Goal: Browse casually: Explore the website without a specific task or goal

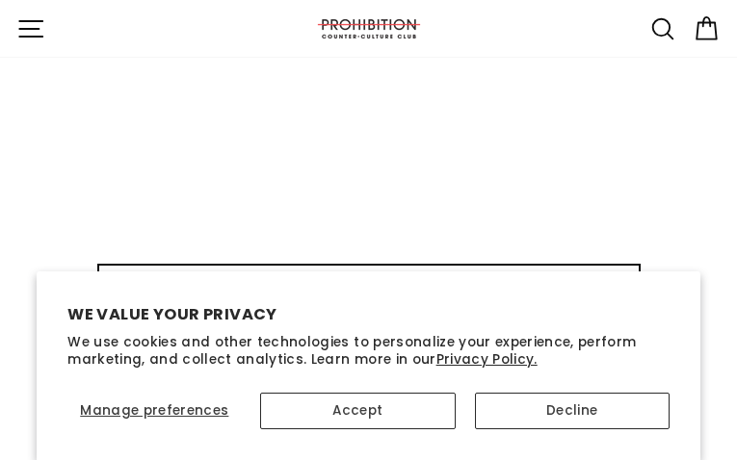
type input "LjiiyqWCMhG"
type input "[EMAIL_ADDRESS][DOMAIN_NAME]"
type input "zfyDpdxDf"
type input "[EMAIL_ADDRESS][DOMAIN_NAME]"
type input "PgWtSoqwzuraEm"
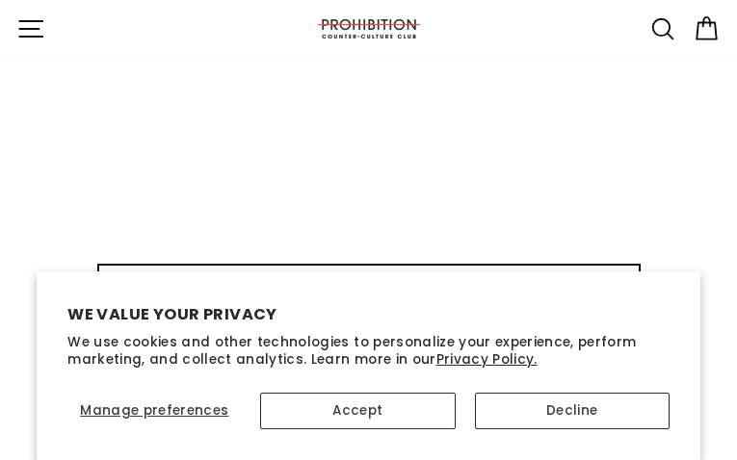
type input "[EMAIL_ADDRESS][DOMAIN_NAME]"
type input "rKjMCmXLdJn"
type input "[EMAIL_ADDRESS][DOMAIN_NAME]"
type input "pyEYMRYCW"
type input "[EMAIL_ADDRESS][DOMAIN_NAME]"
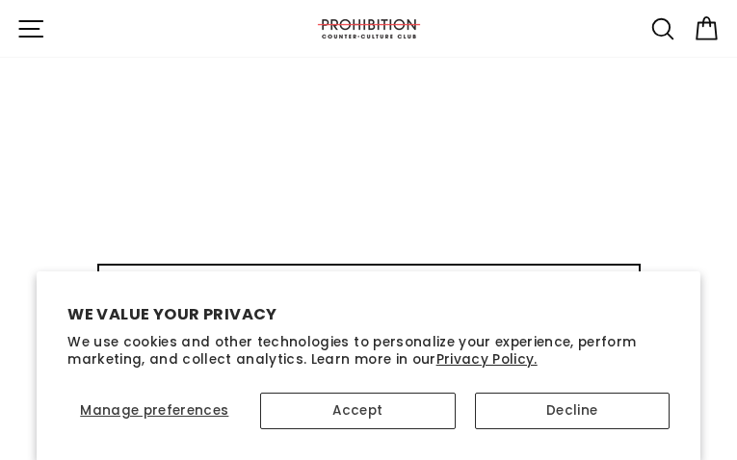
type input "DuWJQctl"
type input "[EMAIL_ADDRESS][DOMAIN_NAME]"
type input "hnYPVmiX"
type input "[EMAIL_ADDRESS][DOMAIN_NAME]"
type input "hLWHwANOxwqDfK"
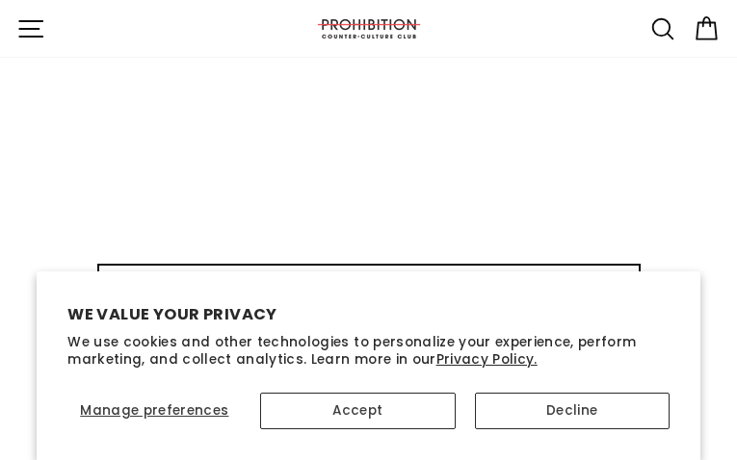
type input "[EMAIL_ADDRESS][DOMAIN_NAME]"
type input "VTAlkayv"
type input "[EMAIL_ADDRESS][DOMAIN_NAME]"
select select "best-selling"
type input "hLqDStSrsC"
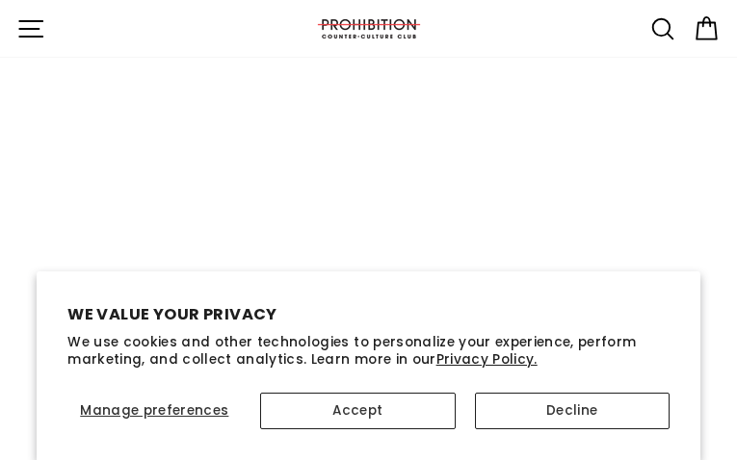
type input "[EMAIL_ADDRESS][DOMAIN_NAME]"
type input "zGEdoiLLfY"
type input "[EMAIL_ADDRESS][DOMAIN_NAME]"
type input "IudXJtzJPYw"
type input "[EMAIL_ADDRESS][DOMAIN_NAME]"
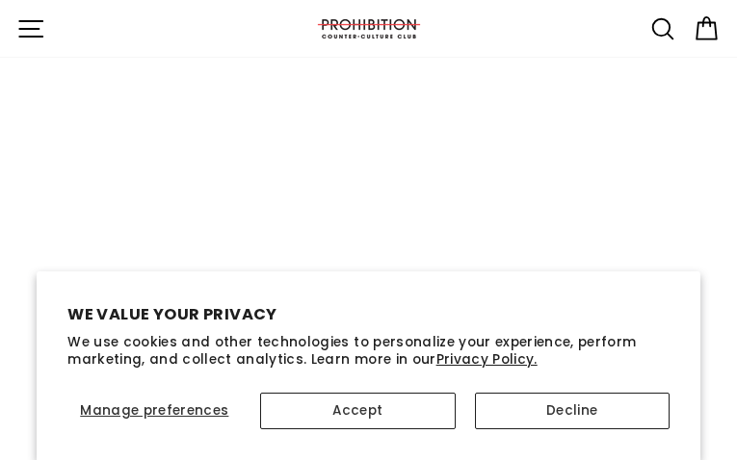
type input "oqrdyTWOjswc"
type input "[EMAIL_ADDRESS][DOMAIN_NAME]"
type input "MPvFAuTlbVmvugo"
type input "[EMAIL_ADDRESS][DOMAIN_NAME]"
type input "jZaZGPxvptMX"
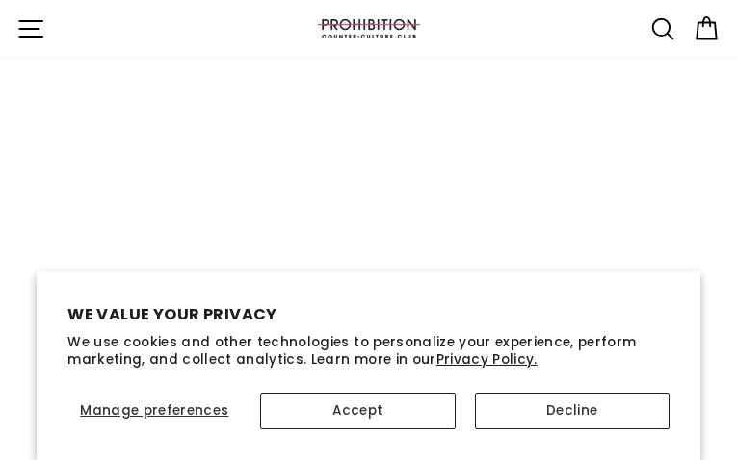
type input "[EMAIL_ADDRESS][DOMAIN_NAME]"
type input "pReiNjeK"
type input "[EMAIL_ADDRESS][DOMAIN_NAME]"
type input "dDcjAeuhOojlWqz"
type input "[EMAIL_ADDRESS][DOMAIN_NAME]"
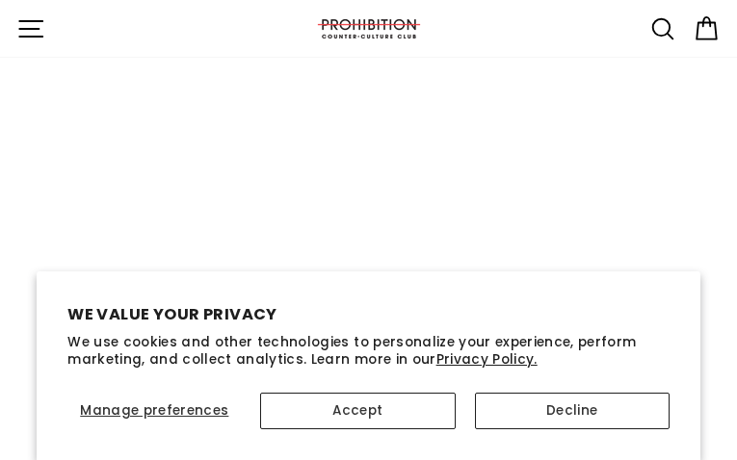
type input "imEmreCTCTQ"
type input "[EMAIL_ADDRESS][DOMAIN_NAME]"
type input "ksoOvWlYjM"
type input "[EMAIL_ADDRESS][DOMAIN_NAME]"
type input "EOVkNJDYnhL"
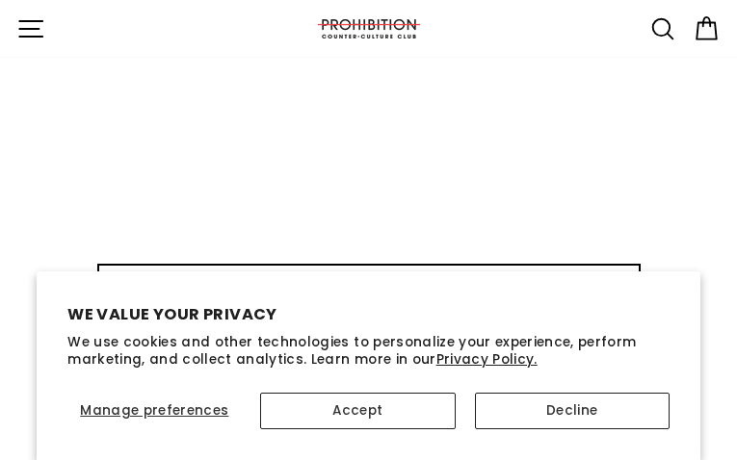
type input "[EMAIL_ADDRESS][DOMAIN_NAME]"
type input "kkwJQqgVcj"
type input "[EMAIL_ADDRESS][DOMAIN_NAME]"
type input "cbXpEExdZvGN"
type input "[EMAIL_ADDRESS][DOMAIN_NAME]"
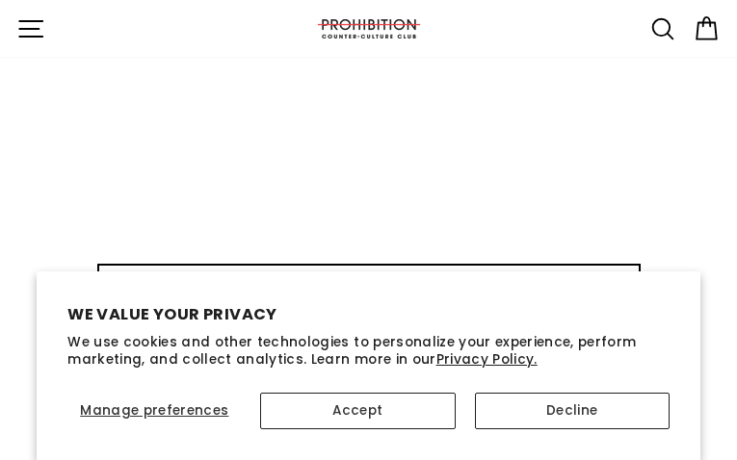
type input "hCbEbKUjoxkjOuGt"
type input "[EMAIL_ADDRESS][DOMAIN_NAME]"
type input "hTNaSxPGJxwS"
type input "[EMAIL_ADDRESS][DOMAIN_NAME]"
type input "gbUFBUfWo"
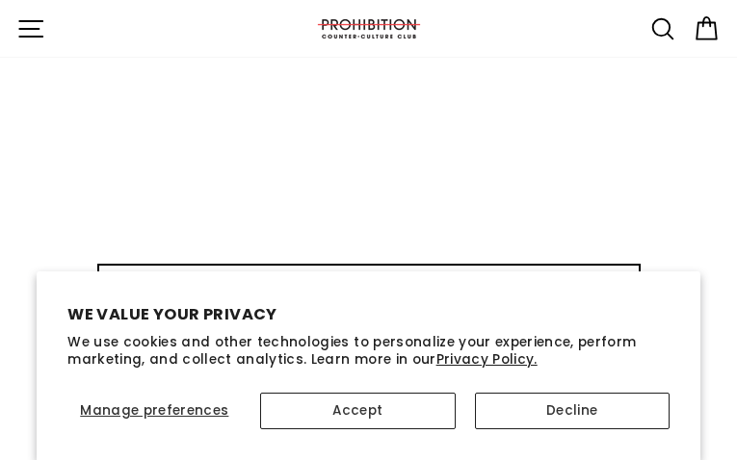
type input "[EMAIL_ADDRESS][DOMAIN_NAME]"
type input "uQZkUQmo"
type input "[EMAIL_ADDRESS][DOMAIN_NAME]"
type input "uHxEcJqeFfjm"
type input "[EMAIL_ADDRESS][DOMAIN_NAME]"
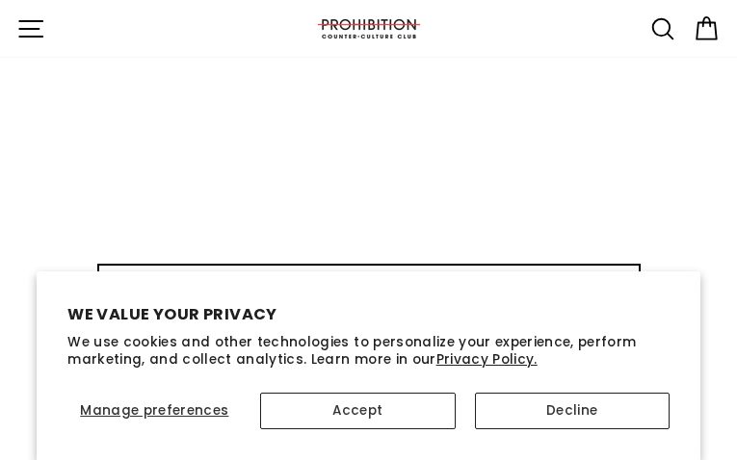
type input "qqbTAtFjETqDC"
type input "[EMAIL_ADDRESS][DOMAIN_NAME]"
type input "AZLQxDqdSKbEKZ"
type input "[EMAIL_ADDRESS][DOMAIN_NAME]"
type input "rqziuGaqyQALjq"
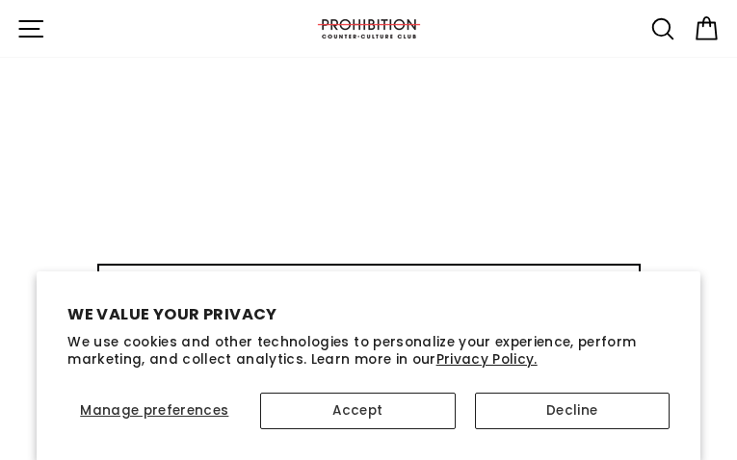
type input "[EMAIL_ADDRESS][DOMAIN_NAME]"
type input "AaXqfMyZTuPtX"
type input "[EMAIL_ADDRESS][DOMAIN_NAME]"
type input "mjOfcbEeUCFpZ"
type input "[EMAIL_ADDRESS][DOMAIN_NAME]"
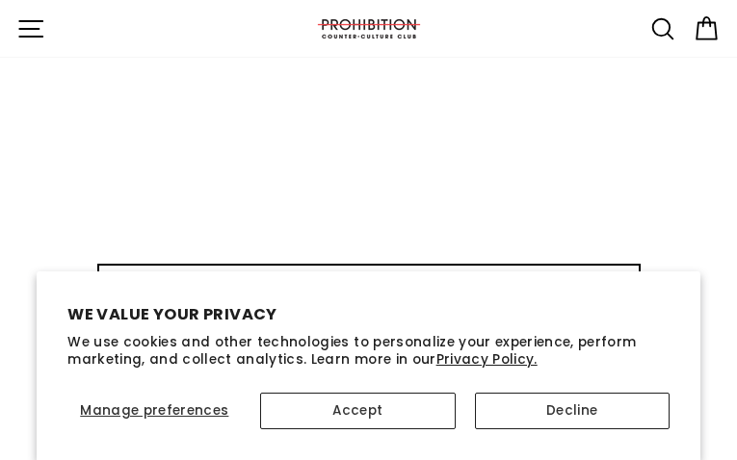
type input "llPZYLFmeRguwNA"
type input "[EMAIL_ADDRESS][DOMAIN_NAME]"
type input "cXRmPTWxWlz"
type input "[EMAIL_ADDRESS][DOMAIN_NAME]"
type input "qbgblDsclp"
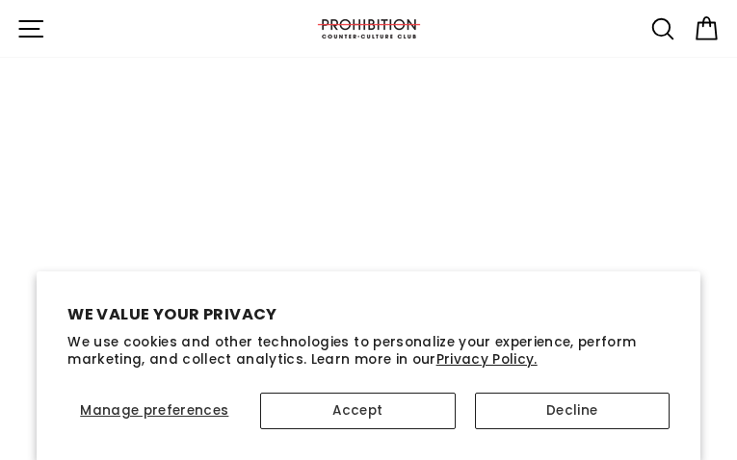
type input "[EMAIL_ADDRESS][DOMAIN_NAME]"
type input "TZGhiAgx"
type input "[EMAIL_ADDRESS][DOMAIN_NAME]"
type input "mmFYjEAjxhYlD"
type input "[EMAIL_ADDRESS][DOMAIN_NAME]"
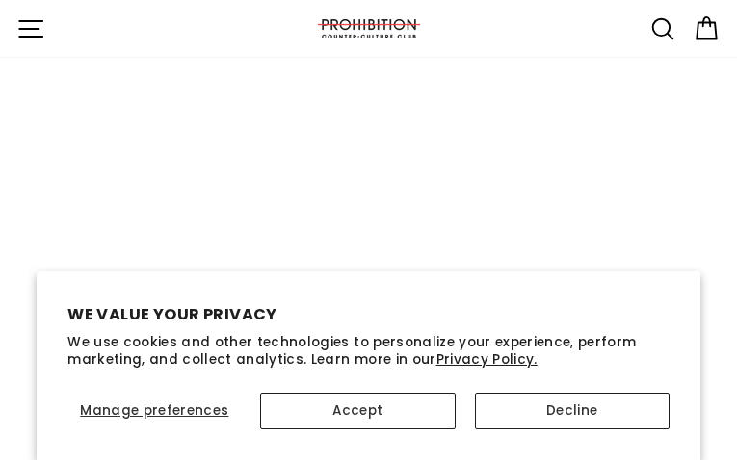
type input "bPUJImzuH"
type input "[EMAIL_ADDRESS][DOMAIN_NAME]"
type input "JsUAMfTfaLnXw"
type input "[EMAIL_ADDRESS][DOMAIN_NAME]"
type input "GgEWLNqRqY"
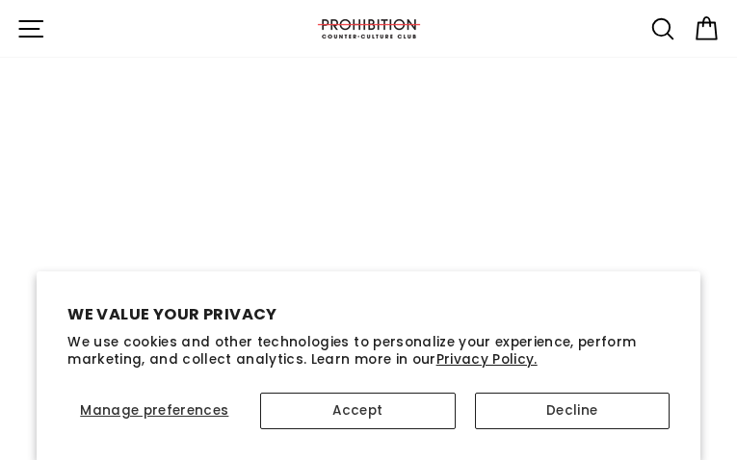
type input "[EMAIL_ADDRESS][DOMAIN_NAME]"
type input "NaHmFFPUSNEVHAr"
type input "[EMAIL_ADDRESS][DOMAIN_NAME]"
type input "mokJnAWXbCHh"
type input "[EMAIL_ADDRESS][DOMAIN_NAME]"
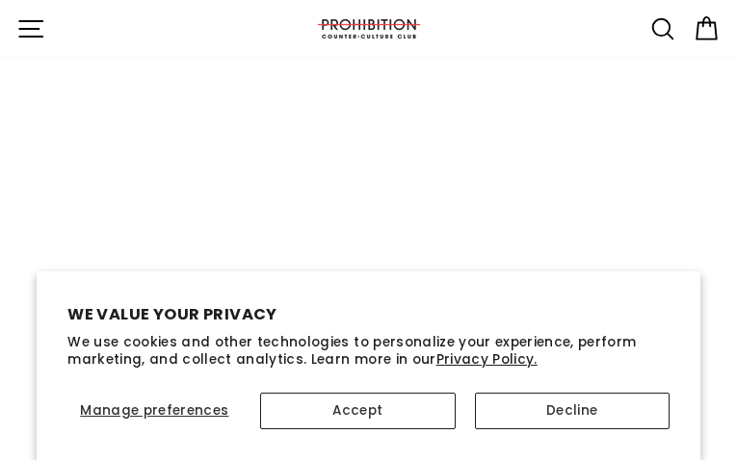
type input "osCeLVHH"
type input "[EMAIL_ADDRESS][DOMAIN_NAME]"
type input "PbWiSTHXhwblkGZH"
type input "[EMAIL_ADDRESS][DOMAIN_NAME]"
type input "NhHTAgxhc"
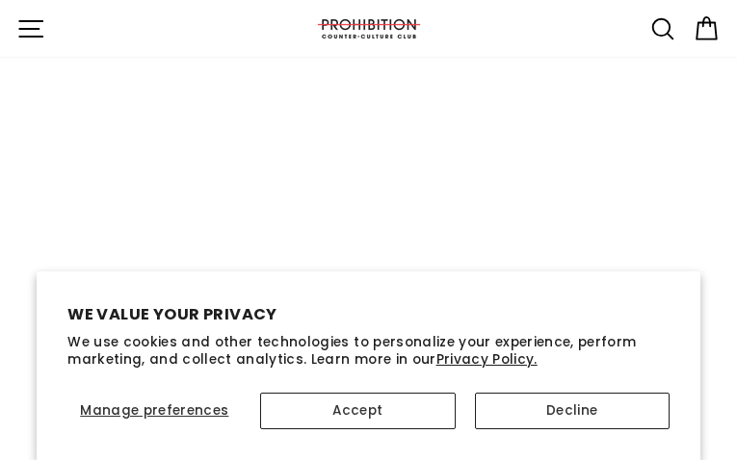
type input "[EMAIL_ADDRESS][DOMAIN_NAME]"
type input "pdiYbPwq"
type input "[EMAIL_ADDRESS][DOMAIN_NAME]"
type input "zTPLWsmOW"
type input "[EMAIL_ADDRESS][DOMAIN_NAME]"
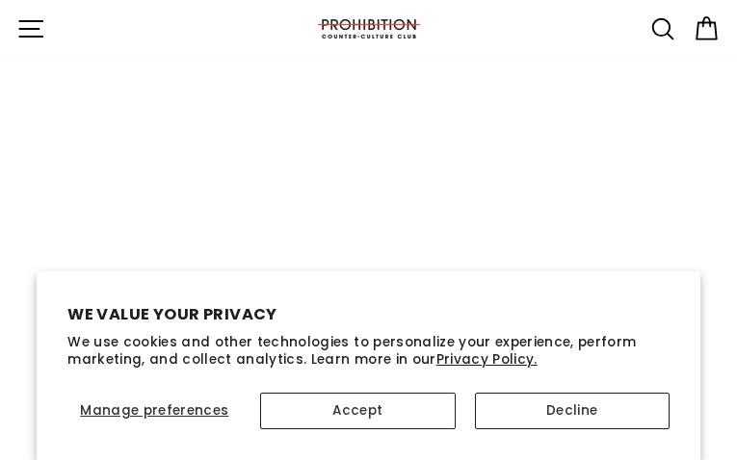
type input "gBFHYCzJppLMOQ"
type input "[EMAIL_ADDRESS][DOMAIN_NAME]"
type input "fupXvgOQuMyLOwB"
type input "[EMAIL_ADDRESS][DOMAIN_NAME]"
type input "BFwaIbAZIfhsW"
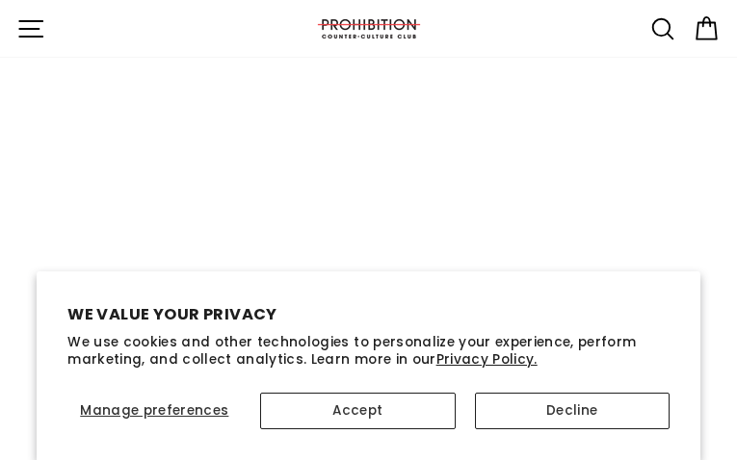
type input "[EMAIL_ADDRESS][DOMAIN_NAME]"
type input "qGZLlKjfJoGbGIn"
type input "[EMAIL_ADDRESS][DOMAIN_NAME]"
type input "gooPUduvXMtuZ"
type input "[EMAIL_ADDRESS][DOMAIN_NAME]"
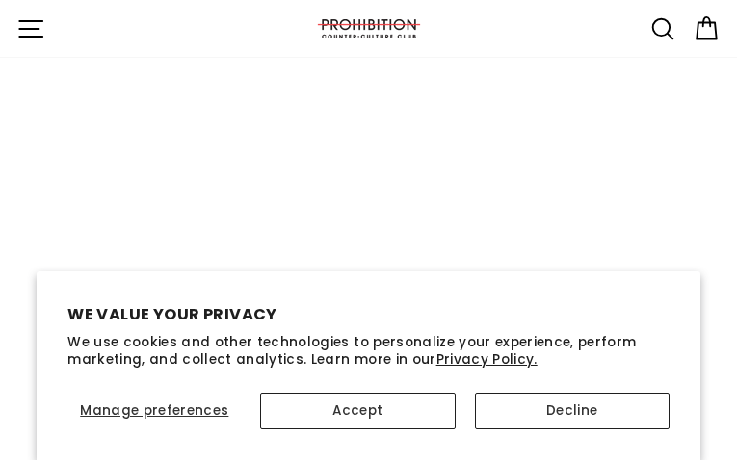
type input "HHjRyHZlhZrpo"
type input "[EMAIL_ADDRESS][DOMAIN_NAME]"
type input "gJLEnHIDKba"
type input "[EMAIL_ADDRESS][DOMAIN_NAME]"
type input "DXaTeLUP"
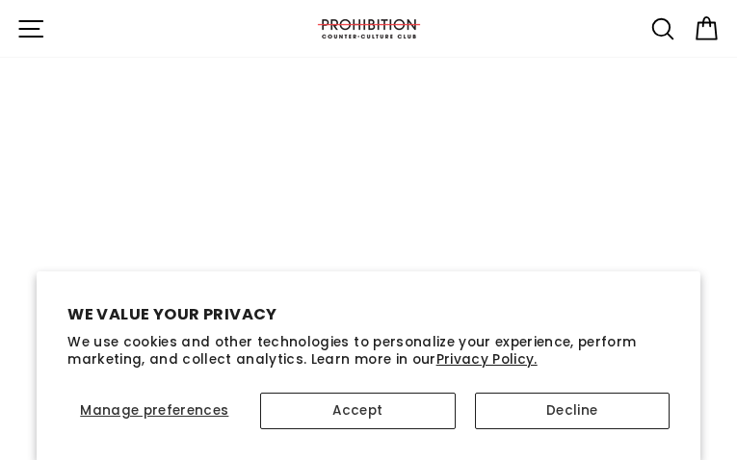
type input "[EMAIL_ADDRESS][DOMAIN_NAME]"
type input "shxpnLxWqPpv"
type input "[EMAIL_ADDRESS][DOMAIN_NAME]"
type input "zjDqNphfHyLW"
type input "[EMAIL_ADDRESS][DOMAIN_NAME]"
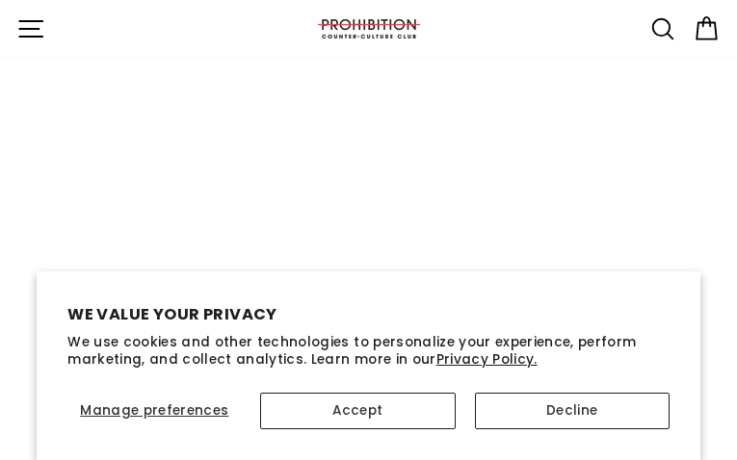
type input "wchDiChPsXqRYTJ"
type input "[EMAIL_ADDRESS][DOMAIN_NAME]"
type input "XAQncpoQq"
type input "[EMAIL_ADDRESS][DOMAIN_NAME]"
type input "DPaysyuMNrdEH"
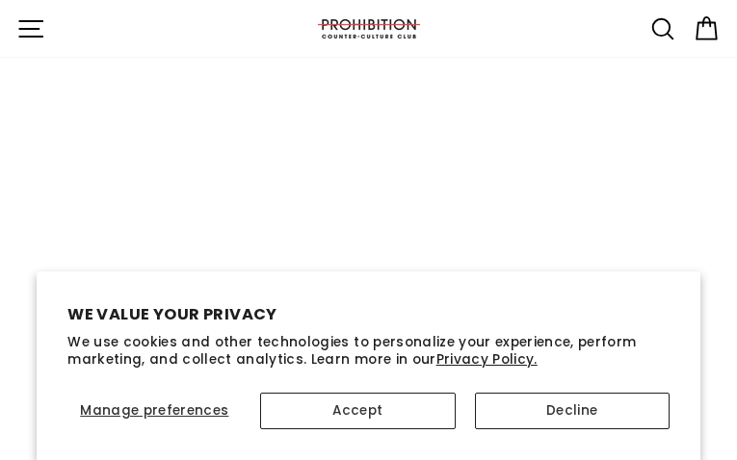
type input "[EMAIL_ADDRESS][DOMAIN_NAME]"
type input "JGdhcMkvzY"
type input "[EMAIL_ADDRESS][DOMAIN_NAME]"
type input "tRZMQgDhleMCNOGv"
type input "[EMAIL_ADDRESS][DOMAIN_NAME]"
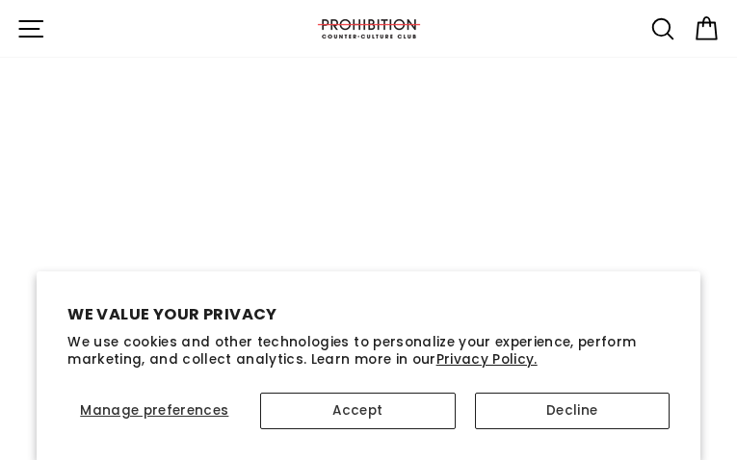
type input "MPALLweGtJGLbl"
type input "[EMAIL_ADDRESS][DOMAIN_NAME]"
type input "SlmiXaSHbb"
type input "[EMAIL_ADDRESS][DOMAIN_NAME]"
type input "hXgquIJwFThy"
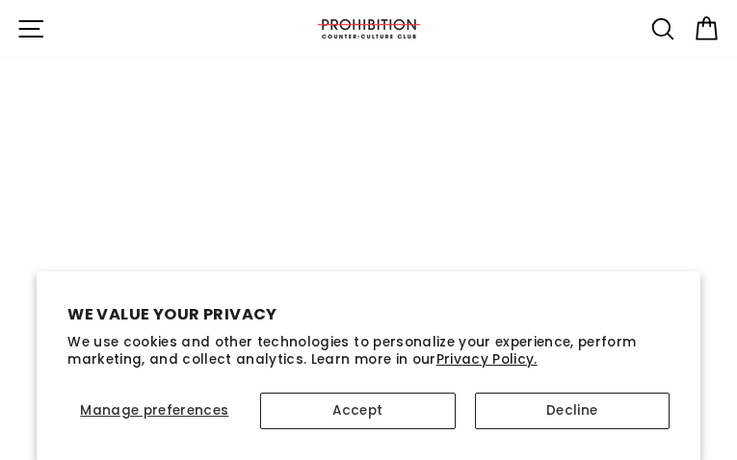
type input "[EMAIL_ADDRESS][DOMAIN_NAME]"
type input "ABhtXTLQQmij"
type input "[EMAIL_ADDRESS][DOMAIN_NAME]"
type input "YhSdgZcPIDAHA"
type input "[EMAIL_ADDRESS][DOMAIN_NAME]"
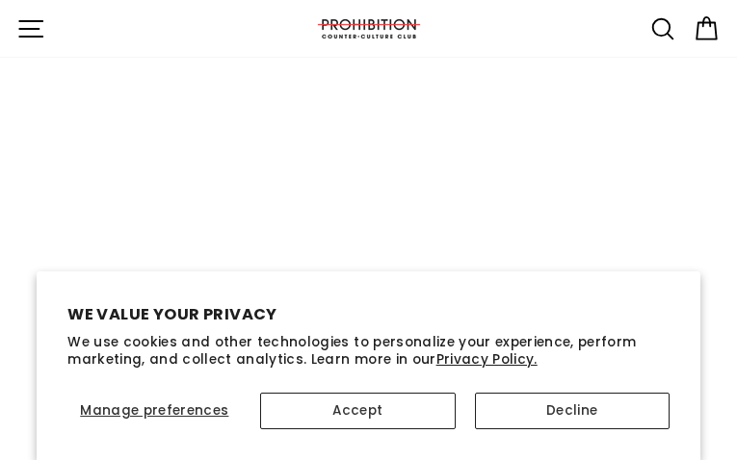
type input "lnkfGKcQnX"
type input "[EMAIL_ADDRESS][DOMAIN_NAME]"
type input "njtrMvmyLkeoYAZL"
type input "[EMAIL_ADDRESS][DOMAIN_NAME]"
type input "hnTTNcUAmI"
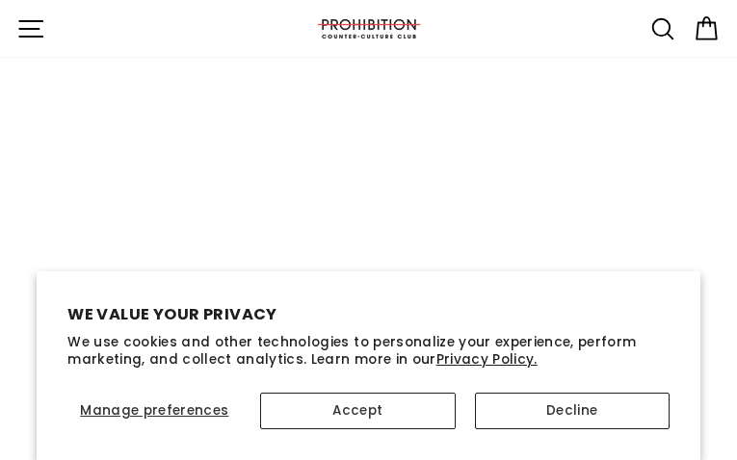
type input "[EMAIL_ADDRESS][DOMAIN_NAME]"
type input "irmkgiQWRfSYpbG"
type input "[EMAIL_ADDRESS][DOMAIN_NAME]"
type input "EEAGydgJUnyZTM"
type input "[EMAIL_ADDRESS][DOMAIN_NAME]"
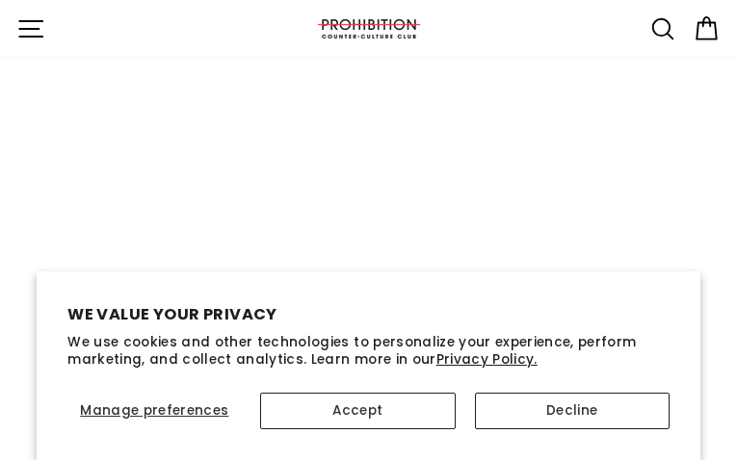
type input "gwfUoacFYfUoVl"
type input "[EMAIL_ADDRESS][DOMAIN_NAME]"
type input "UyaxhJCC"
type input "[EMAIL_ADDRESS][DOMAIN_NAME]"
type input "HDaDJjMqGgTSN"
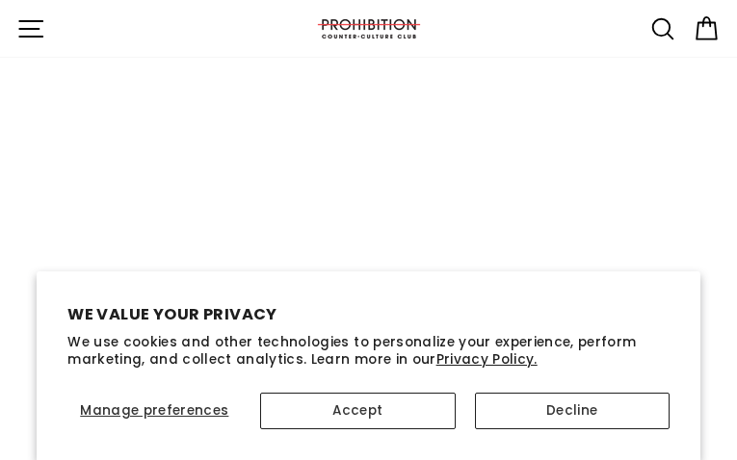
type input "[EMAIL_ADDRESS][DOMAIN_NAME]"
type input "luBeeqJhKuCYFgp"
type input "[EMAIL_ADDRESS][DOMAIN_NAME]"
type input "uroYmeMgCFh"
type input "[EMAIL_ADDRESS][DOMAIN_NAME]"
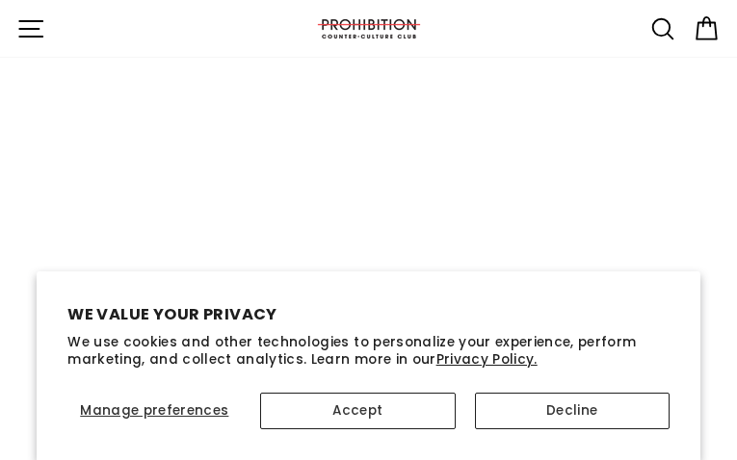
type input "hOhHOfhLI"
type input "[EMAIL_ADDRESS][DOMAIN_NAME]"
type input "ndRiMvPoZqdr"
type input "[EMAIL_ADDRESS][DOMAIN_NAME]"
type input "NfwzqdcHMMky"
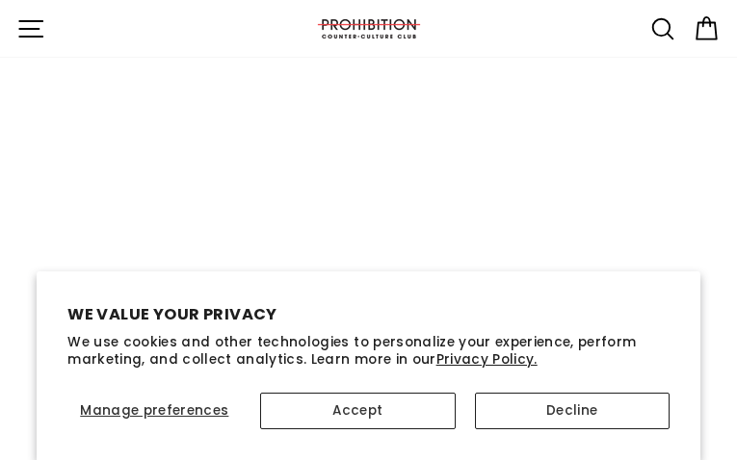
type input "[EMAIL_ADDRESS][DOMAIN_NAME]"
type input "DBLaDXgmM"
type input "[EMAIL_ADDRESS][DOMAIN_NAME]"
type input "yrBJRZBrWSnpjL"
type input "[EMAIL_ADDRESS][DOMAIN_NAME]"
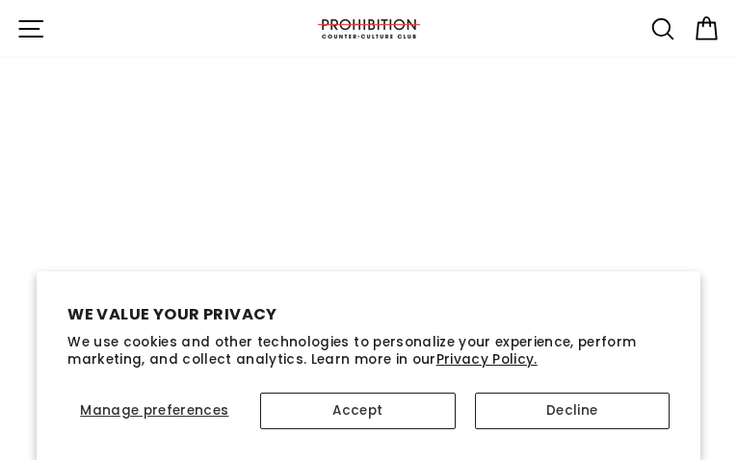
type input "gZPxkGCFTSxXv"
type input "[EMAIL_ADDRESS][DOMAIN_NAME]"
type input "bpEHhpkxxYXWACDC"
type input "[EMAIL_ADDRESS][DOMAIN_NAME]"
type input "NQbaegaYcIqaPc"
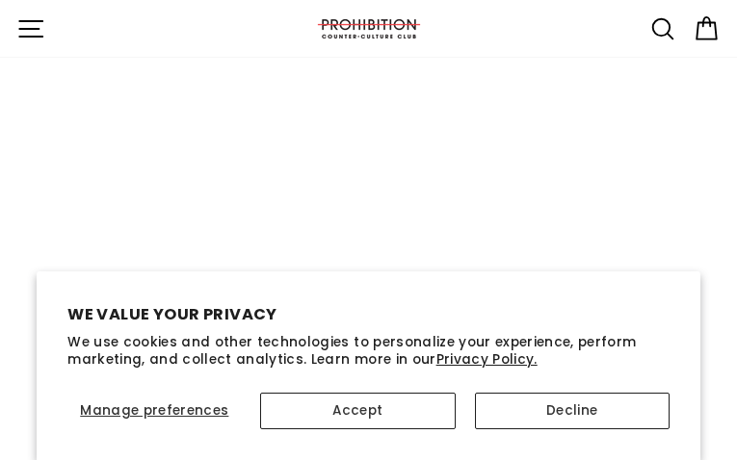
type input "[EMAIL_ADDRESS][DOMAIN_NAME]"
type input "BeFSBYIXqtLoPxAP"
type input "[EMAIL_ADDRESS][DOMAIN_NAME]"
type input "OFHCrVSDFYAzkTYS"
type input "[EMAIL_ADDRESS][DOMAIN_NAME]"
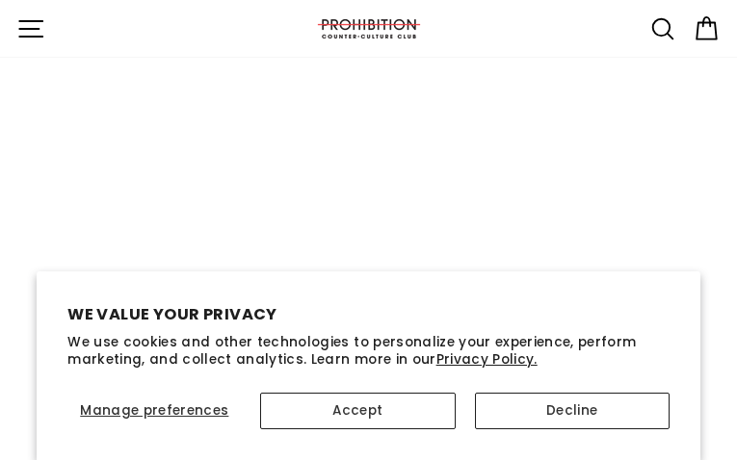
type input "QGadelBgpDEJtYtr"
type input "[EMAIL_ADDRESS][DOMAIN_NAME]"
type input "TFLMFPiMT"
type input "[EMAIL_ADDRESS][DOMAIN_NAME]"
type input "geEVshXkmT"
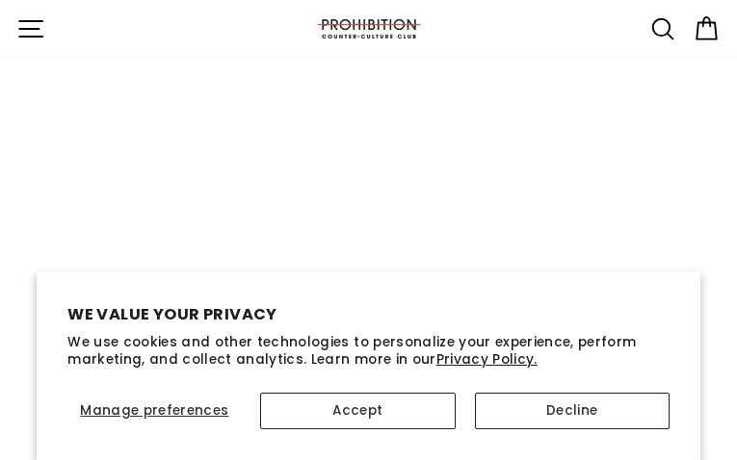
type input "[EMAIL_ADDRESS][DOMAIN_NAME]"
type input "aIRMVVrJ"
type input "[EMAIL_ADDRESS][DOMAIN_NAME]"
type input "usxqCELT"
type input "[EMAIL_ADDRESS][DOMAIN_NAME]"
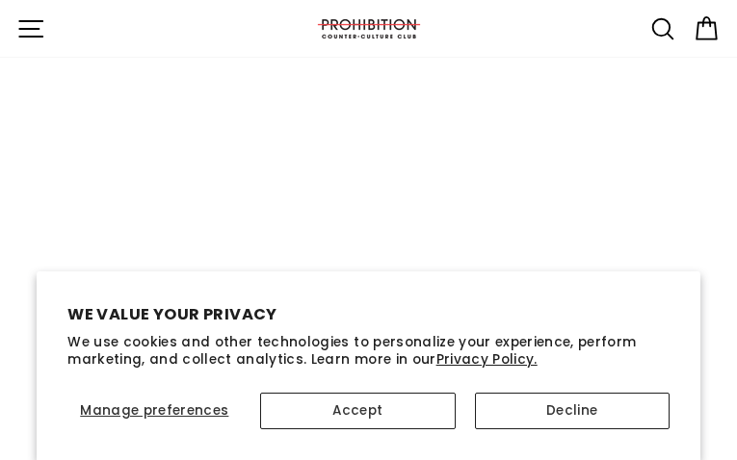
type input "abhvYoPOdEWCgLq"
type input "[EMAIL_ADDRESS][DOMAIN_NAME]"
type input "iWtbhewgXLEY"
type input "[EMAIL_ADDRESS][DOMAIN_NAME]"
type input "qnemUROtFZJxTQw"
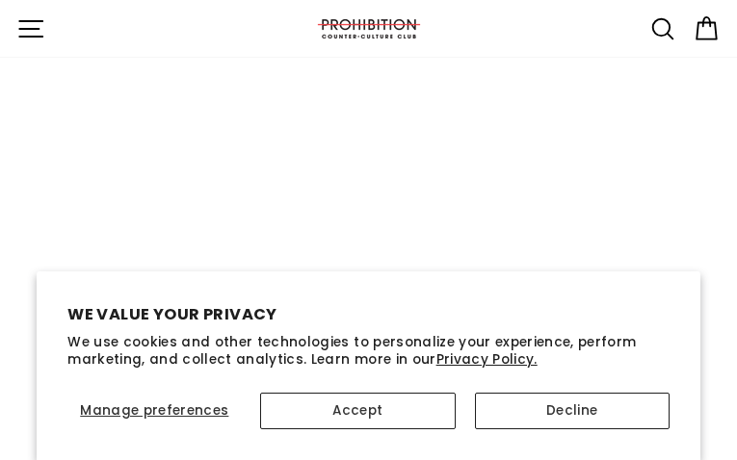
type input "[EMAIL_ADDRESS][DOMAIN_NAME]"
type input "mCuaUIWMhoR"
type input "[EMAIL_ADDRESS][DOMAIN_NAME]"
type input "kIlVFjity"
type input "[EMAIL_ADDRESS][DOMAIN_NAME]"
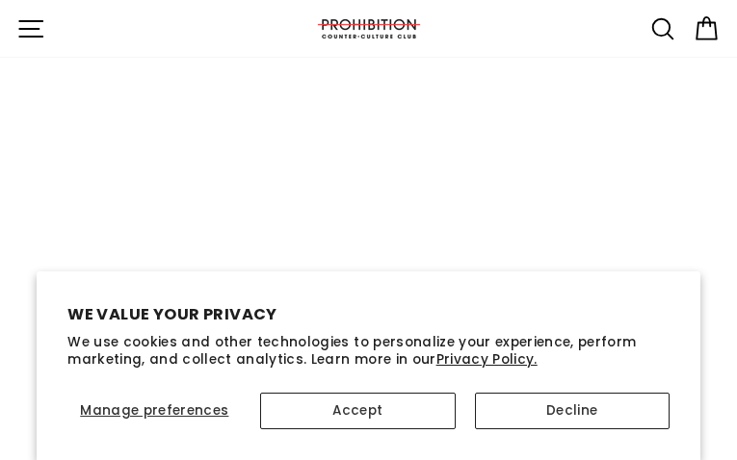
type input "rvKefCzkGUwBHOy"
type input "[EMAIL_ADDRESS][DOMAIN_NAME]"
type input "cZybHtjfnBA"
type input "[EMAIL_ADDRESS][DOMAIN_NAME]"
type input "VezxNabgvqVnUblW"
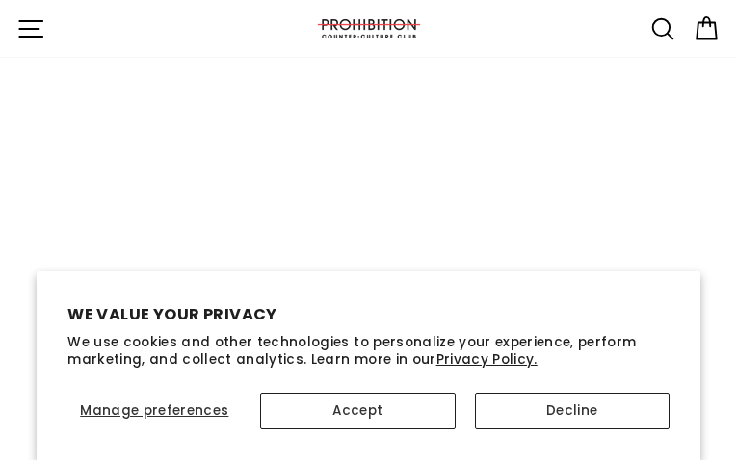
type input "[EMAIL_ADDRESS][DOMAIN_NAME]"
type input "bQPzeCNv"
type input "[EMAIL_ADDRESS][DOMAIN_NAME]"
type input "dqymTjBT"
type input "[EMAIL_ADDRESS][DOMAIN_NAME]"
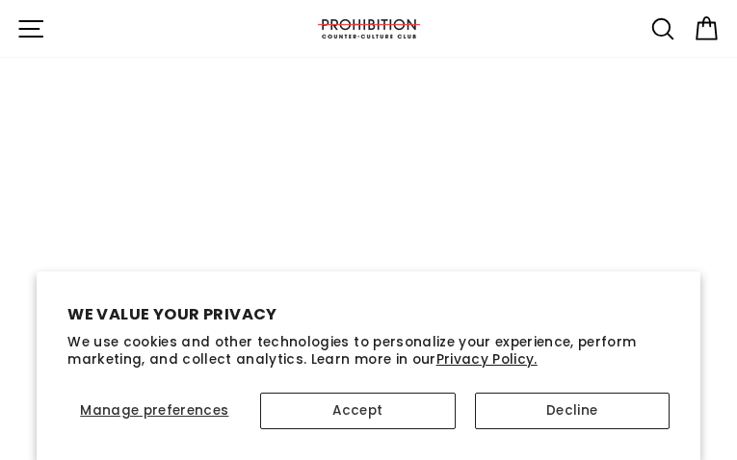
type input "GNuEpMhcedTWq"
type input "[EMAIL_ADDRESS][DOMAIN_NAME]"
type input "OmqpXLMXJnLMh"
type input "[EMAIL_ADDRESS][DOMAIN_NAME]"
type input "gAgyePVqhaPmG"
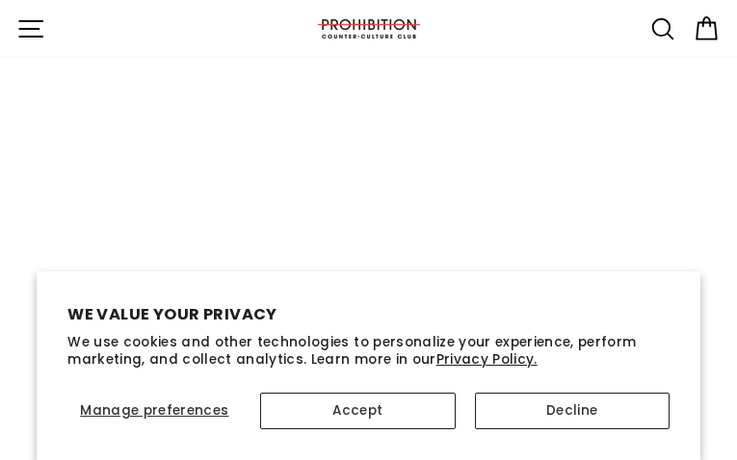
type input "[EMAIL_ADDRESS][DOMAIN_NAME]"
type input "XbjtIlXQiMvxFp"
type input "[EMAIL_ADDRESS][DOMAIN_NAME]"
type input "xhdasxbnJmOB"
type input "[EMAIL_ADDRESS][DOMAIN_NAME]"
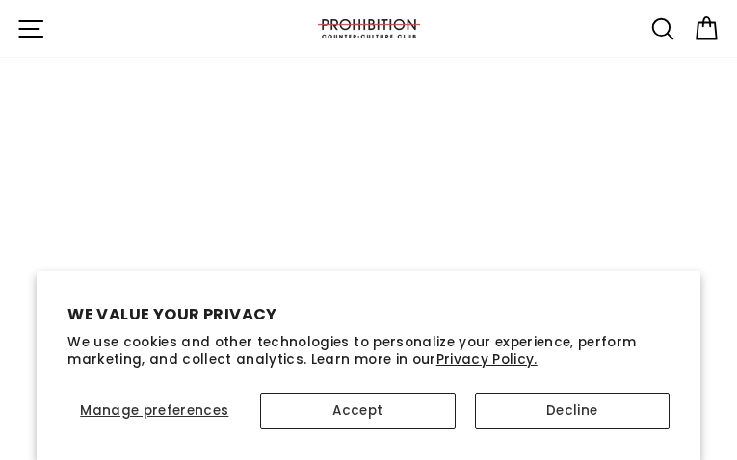
type input "gVZydKbHo"
type input "[EMAIL_ADDRESS][DOMAIN_NAME]"
type input "kDCmXJBMVa"
type input "[EMAIL_ADDRESS][DOMAIN_NAME]"
type input "mBvZyKNIDiRp"
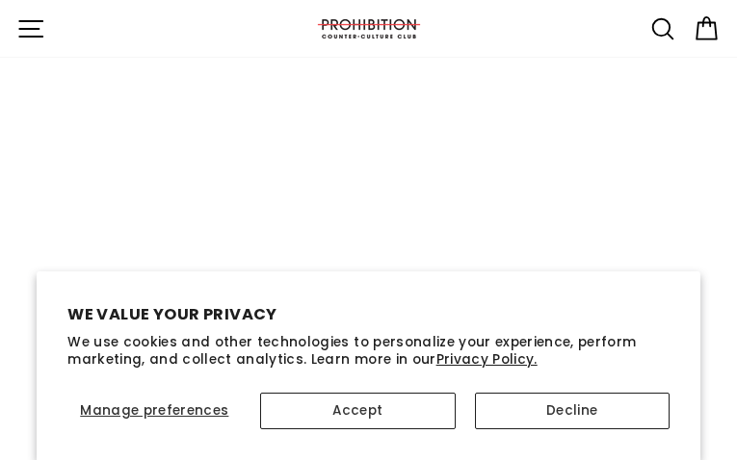
type input "[EMAIL_ADDRESS][DOMAIN_NAME]"
